Goal: Task Accomplishment & Management: Use online tool/utility

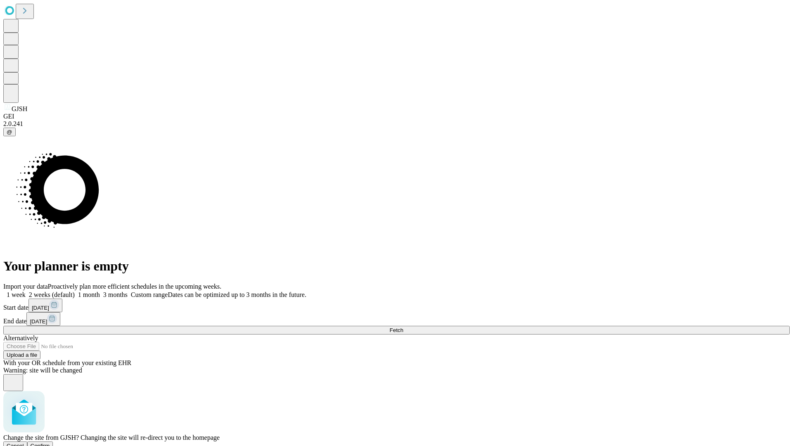
click at [50, 443] on span "Confirm" at bounding box center [40, 446] width 19 height 6
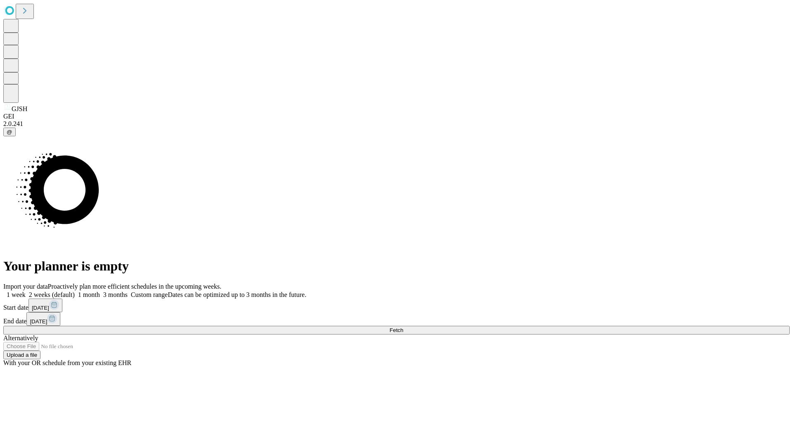
click at [100, 291] on label "1 month" at bounding box center [87, 294] width 25 height 7
click at [403, 327] on span "Fetch" at bounding box center [396, 330] width 14 height 6
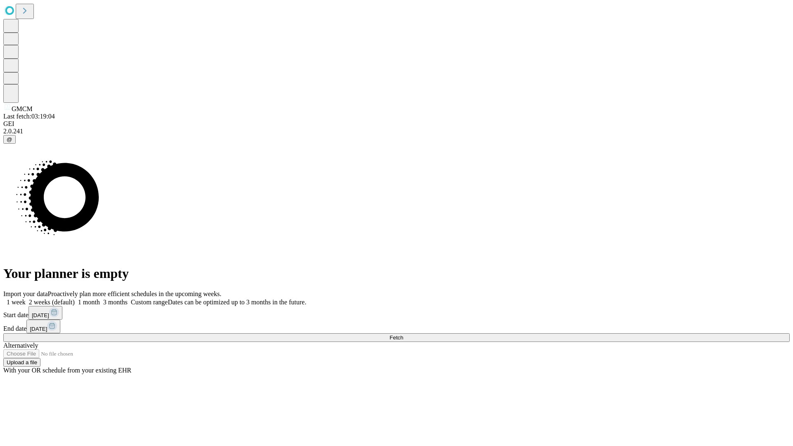
click at [100, 298] on label "1 month" at bounding box center [87, 301] width 25 height 7
click at [403, 334] on span "Fetch" at bounding box center [396, 337] width 14 height 6
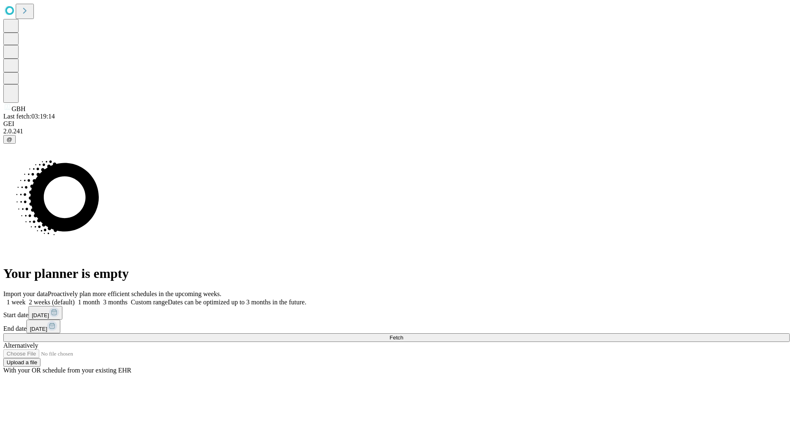
click at [100, 298] on label "1 month" at bounding box center [87, 301] width 25 height 7
click at [403, 334] on span "Fetch" at bounding box center [396, 337] width 14 height 6
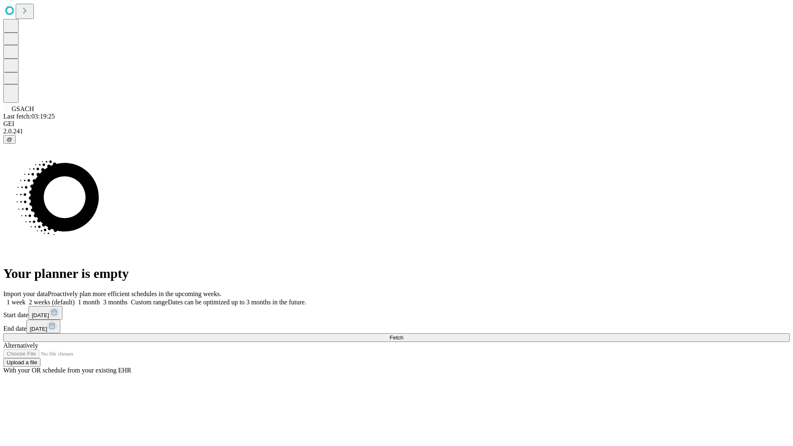
click at [100, 298] on label "1 month" at bounding box center [87, 301] width 25 height 7
click at [403, 334] on span "Fetch" at bounding box center [396, 337] width 14 height 6
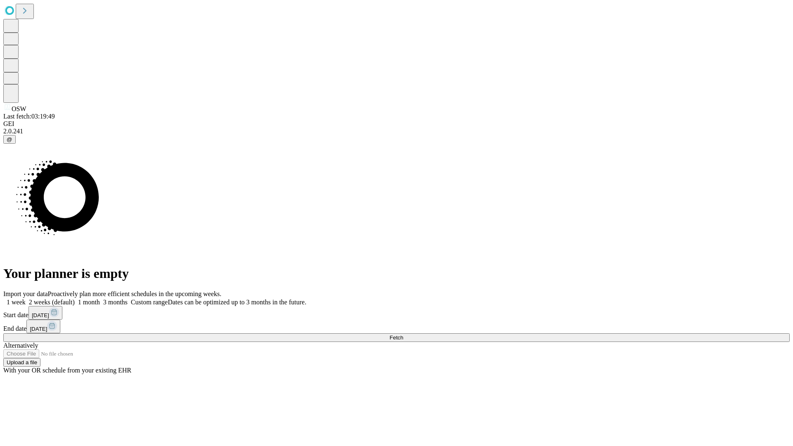
click at [100, 298] on label "1 month" at bounding box center [87, 301] width 25 height 7
click at [403, 334] on span "Fetch" at bounding box center [396, 337] width 14 height 6
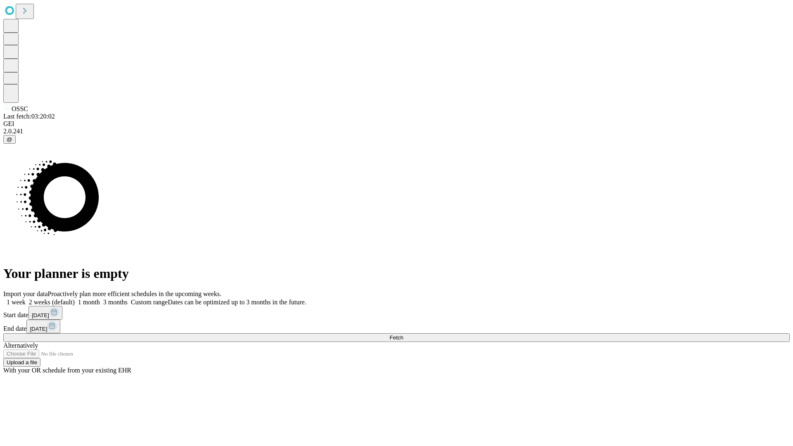
click at [403, 334] on span "Fetch" at bounding box center [396, 337] width 14 height 6
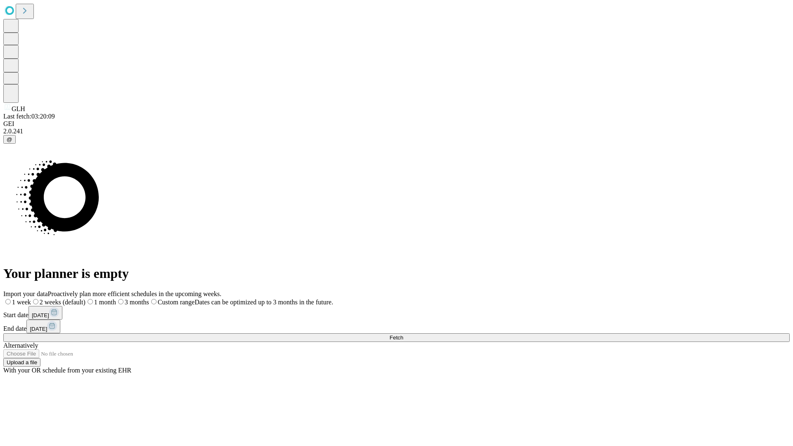
click at [403, 334] on span "Fetch" at bounding box center [396, 337] width 14 height 6
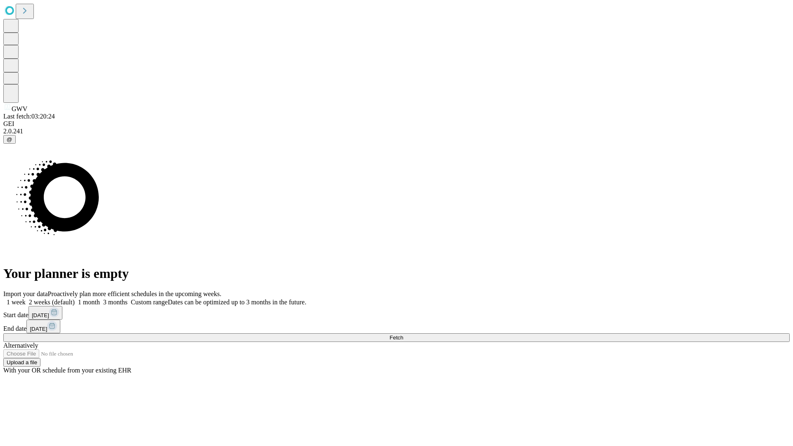
click at [100, 298] on label "1 month" at bounding box center [87, 301] width 25 height 7
click at [403, 334] on span "Fetch" at bounding box center [396, 337] width 14 height 6
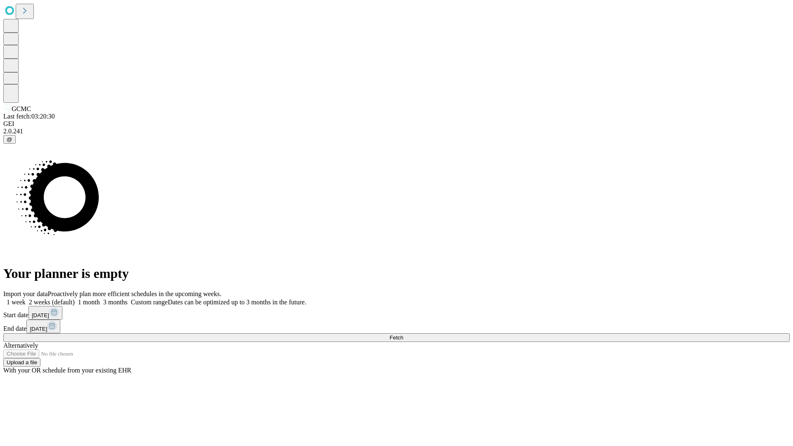
click at [403, 334] on span "Fetch" at bounding box center [396, 337] width 14 height 6
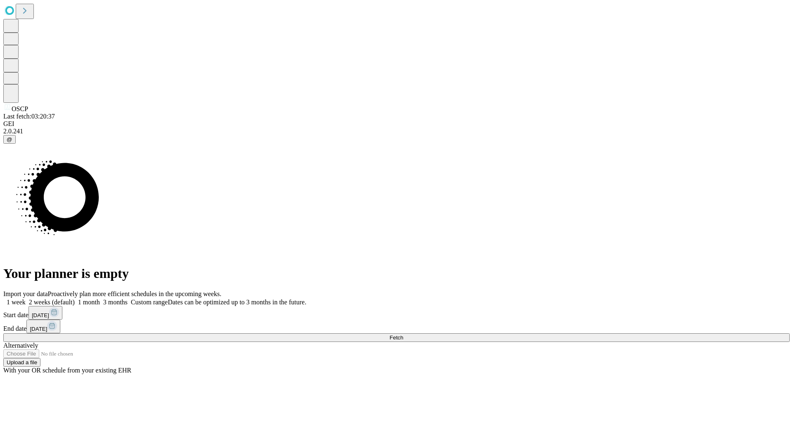
click at [403, 334] on span "Fetch" at bounding box center [396, 337] width 14 height 6
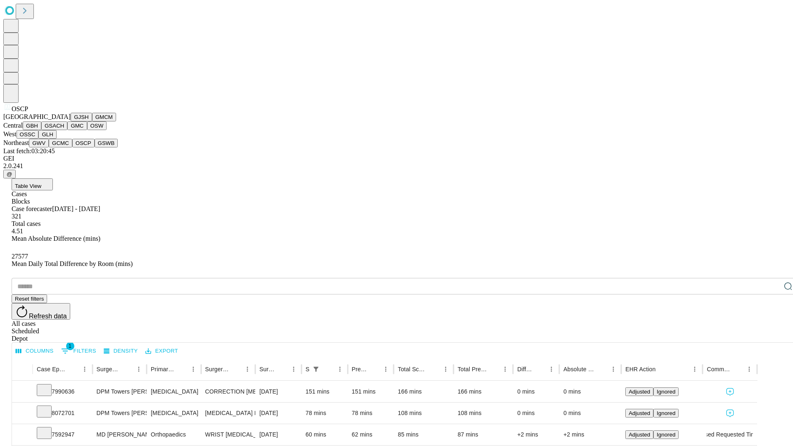
click at [95, 147] on button "GSWB" at bounding box center [107, 143] width 24 height 9
